Goal: Task Accomplishment & Management: Use online tool/utility

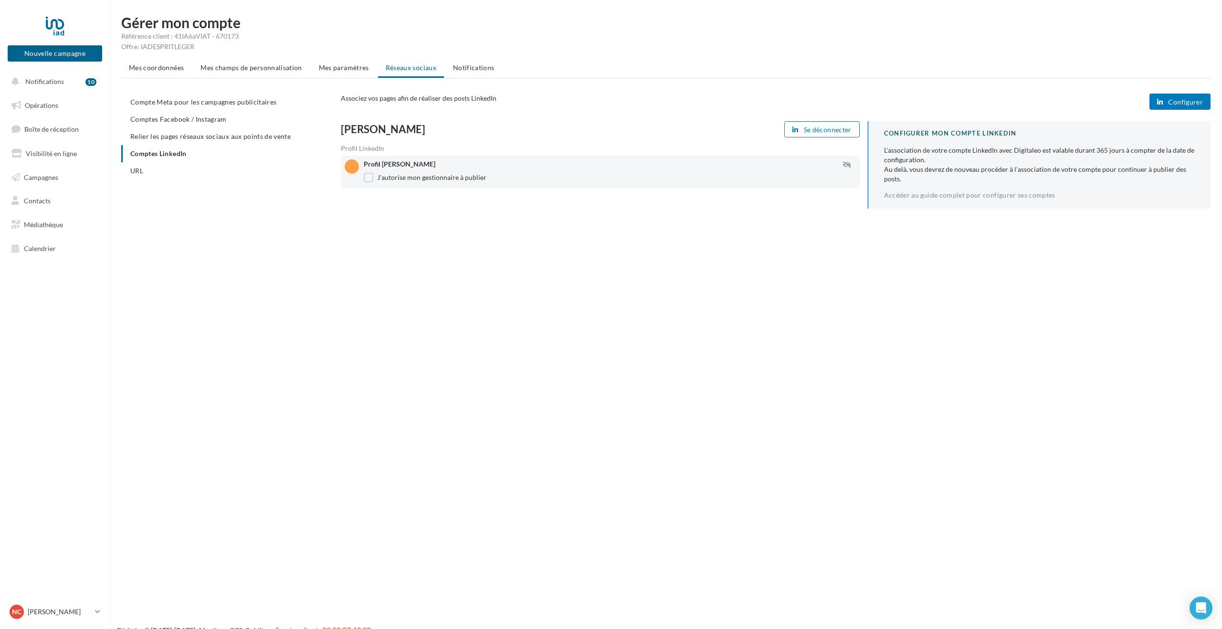
click at [1195, 103] on span "Configurer" at bounding box center [1185, 102] width 35 height 8
click at [1191, 100] on span "Configurer" at bounding box center [1185, 102] width 35 height 8
click at [49, 85] on span "Notifications" at bounding box center [44, 81] width 39 height 8
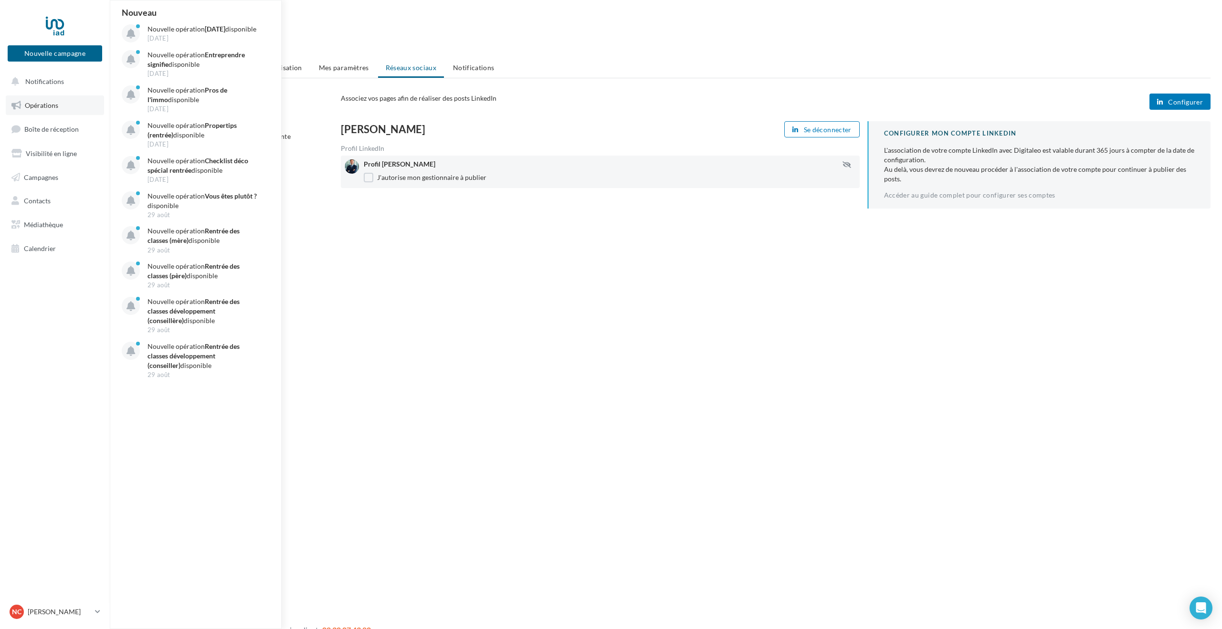
click at [59, 105] on link "Opérations" at bounding box center [55, 106] width 98 height 20
